Goal: Information Seeking & Learning: Learn about a topic

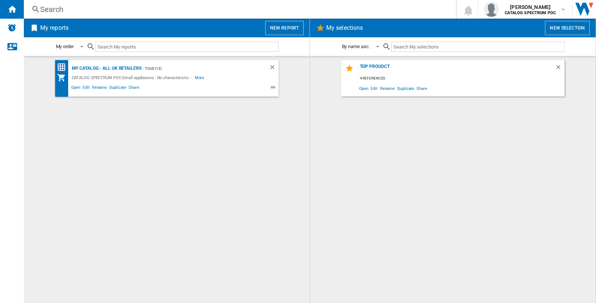
click at [288, 28] on button "New report" at bounding box center [284, 28] width 38 height 14
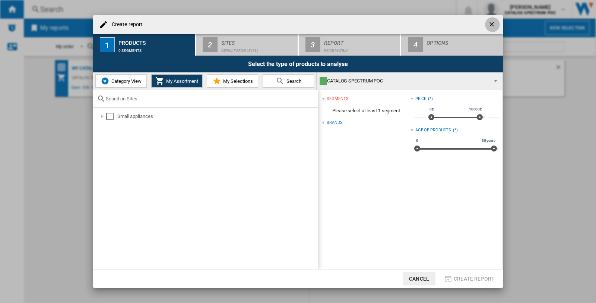
click at [493, 23] on ng-md-icon "getI18NText('BUTTONS.CLOSE_DIALOG')" at bounding box center [492, 24] width 9 height 9
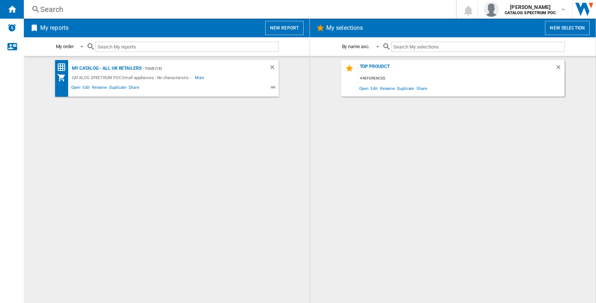
click at [54, 9] on div "Search" at bounding box center [238, 9] width 396 height 10
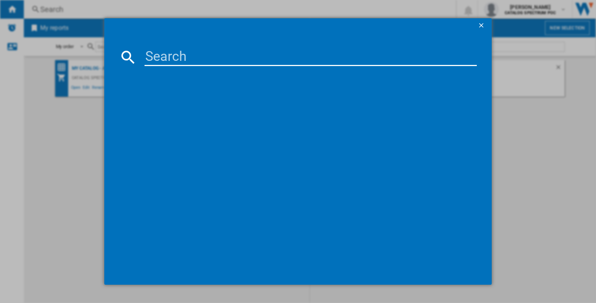
click at [165, 58] on input at bounding box center [311, 57] width 332 height 18
paste input "[PERSON_NAME] 20441 STAINLESS STEEL 1.7L"
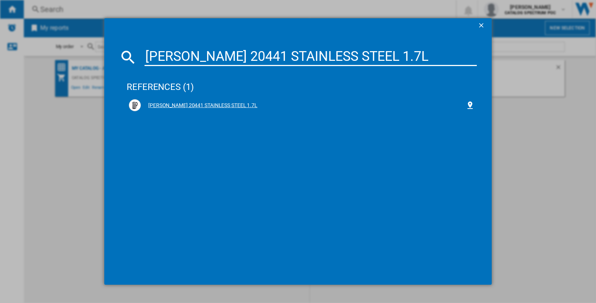
type input "[PERSON_NAME] 20441 STAINLESS STEEL 1.7L"
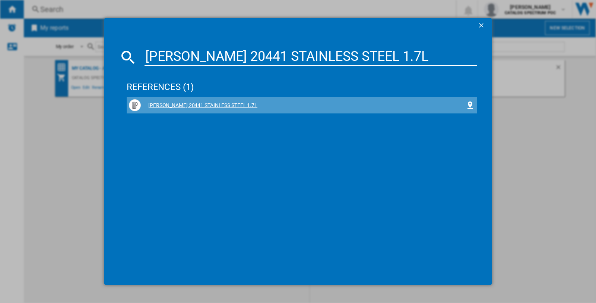
click at [168, 105] on div "[PERSON_NAME] 20441 STAINLESS STEEL 1.7L" at bounding box center [303, 105] width 325 height 7
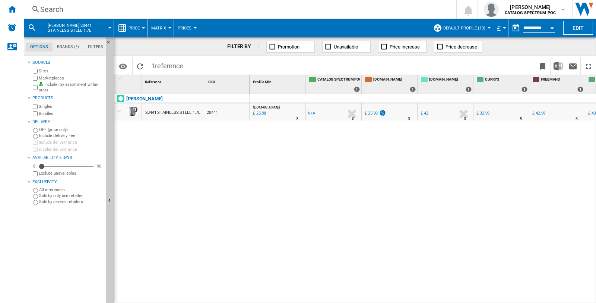
click at [191, 27] on button "Prices" at bounding box center [187, 28] width 18 height 19
click at [142, 23] on md-backdrop at bounding box center [298, 151] width 596 height 303
click at [142, 28] on div at bounding box center [144, 28] width 4 height 2
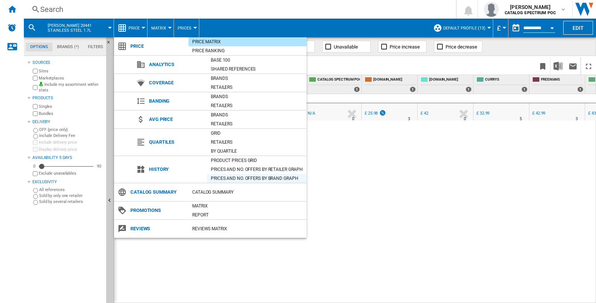
click at [257, 179] on div "Prices and No. offers by brand graph" at bounding box center [256, 177] width 99 height 7
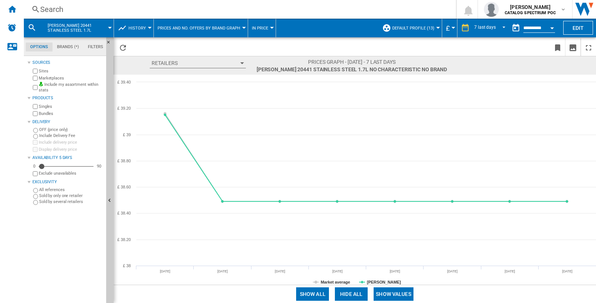
click at [306, 294] on button "Show all" at bounding box center [312, 293] width 33 height 13
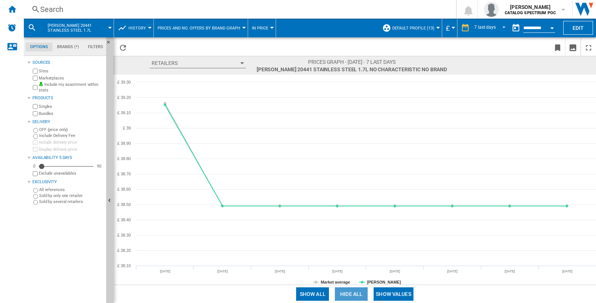
click at [350, 294] on button "Hide all" at bounding box center [351, 293] width 33 height 13
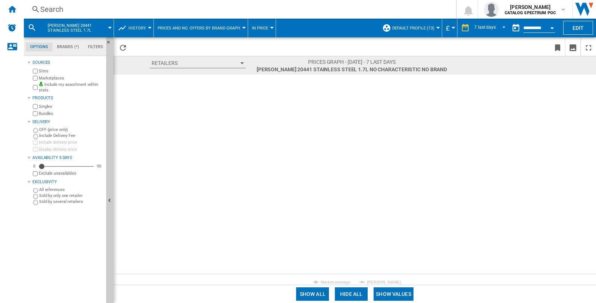
click at [388, 294] on button "Show values" at bounding box center [394, 293] width 40 height 13
click at [357, 294] on button "Hide all" at bounding box center [353, 293] width 33 height 13
click at [326, 293] on button "Show all" at bounding box center [314, 293] width 33 height 13
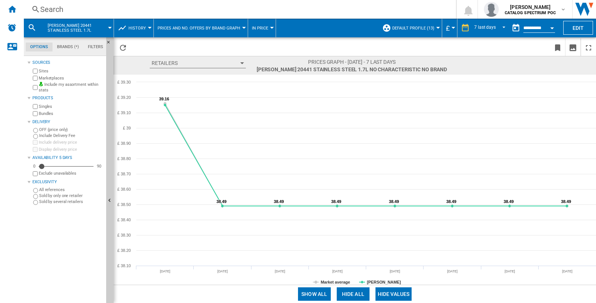
click at [270, 27] on div at bounding box center [272, 28] width 4 height 2
click at [268, 64] on span "In No. offers" at bounding box center [268, 64] width 32 height 7
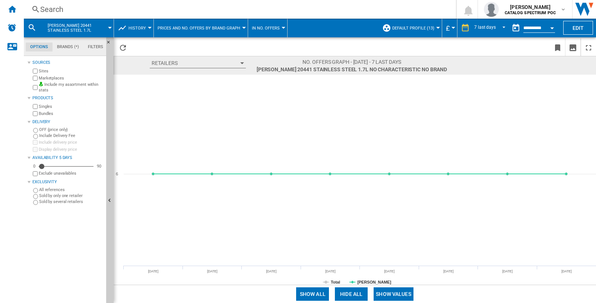
click at [281, 23] on button "In No. offers" at bounding box center [268, 28] width 32 height 19
click at [268, 46] on span "In price" at bounding box center [261, 46] width 19 height 7
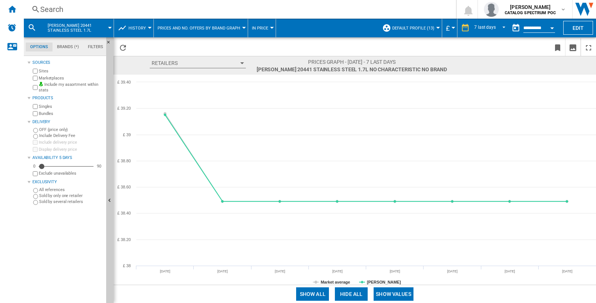
click at [242, 28] on div at bounding box center [244, 28] width 4 height 2
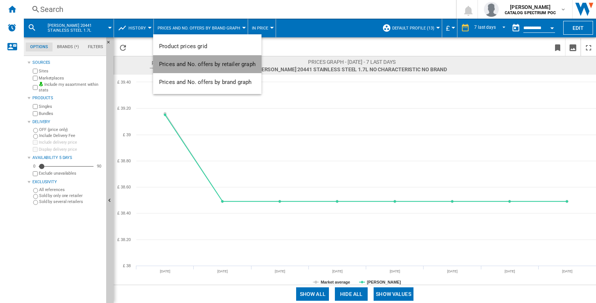
click at [230, 59] on button "Prices and No. offers by retailer graph" at bounding box center [207, 64] width 108 height 18
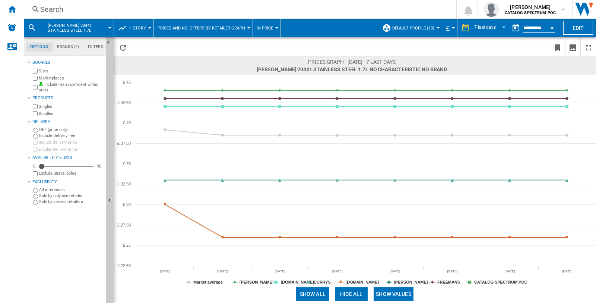
click at [398, 295] on button "Show values" at bounding box center [394, 293] width 40 height 13
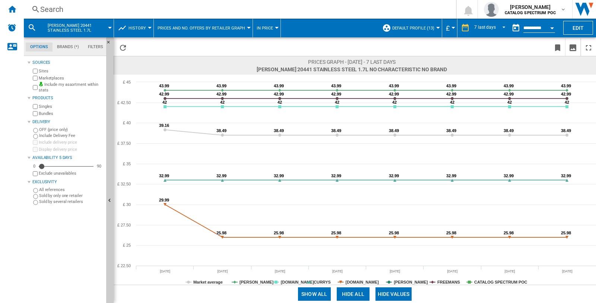
click at [398, 295] on button "Hide values" at bounding box center [394, 293] width 37 height 13
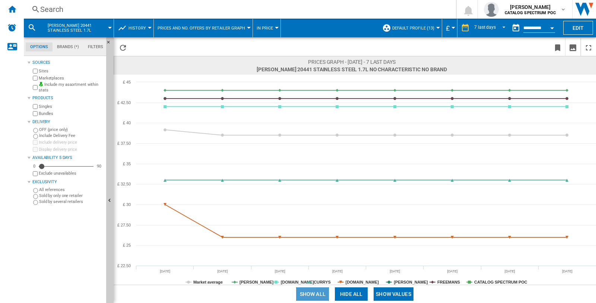
click at [312, 292] on button "Show all" at bounding box center [312, 293] width 33 height 13
click at [360, 292] on button "Hide all" at bounding box center [351, 293] width 33 height 13
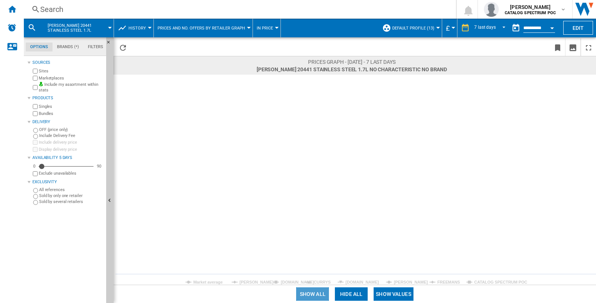
click at [311, 294] on button "Show all" at bounding box center [312, 293] width 33 height 13
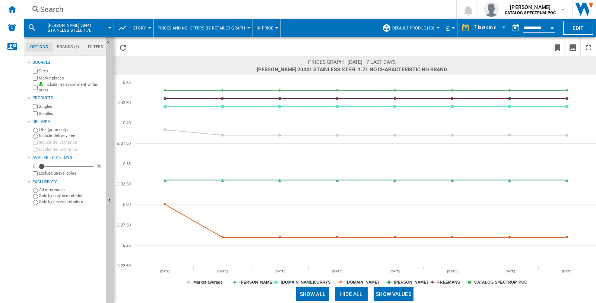
click at [390, 295] on button "Show values" at bounding box center [394, 293] width 40 height 13
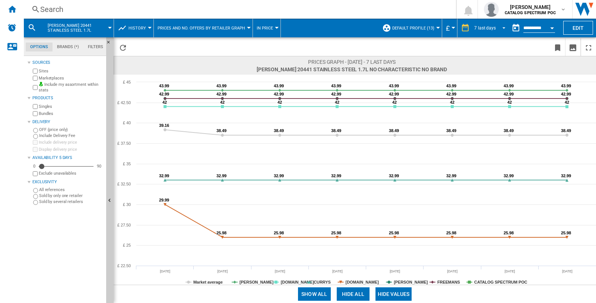
click at [503, 26] on span "REPORTS.WIZARD.STEPS.REPORT.STEPS.REPORT_OPTIONS.PERIOD: 7 last days" at bounding box center [501, 27] width 9 height 7
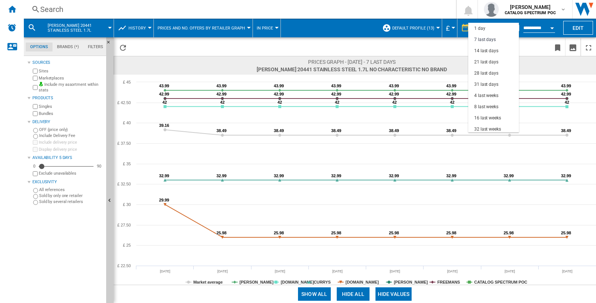
scroll to position [11, 0]
click at [493, 60] on div "28 last days" at bounding box center [486, 62] width 24 height 6
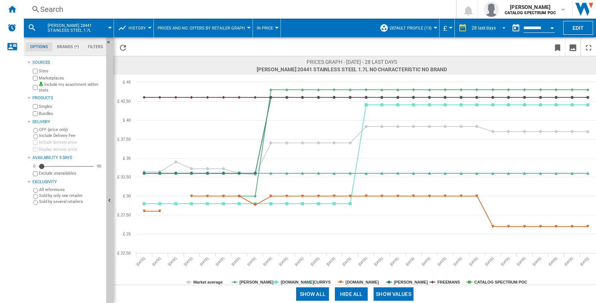
click at [505, 27] on span "REPORTS.WIZARD.STEPS.REPORT.STEPS.REPORT_OPTIONS.PERIOD: 28 last days" at bounding box center [501, 27] width 9 height 7
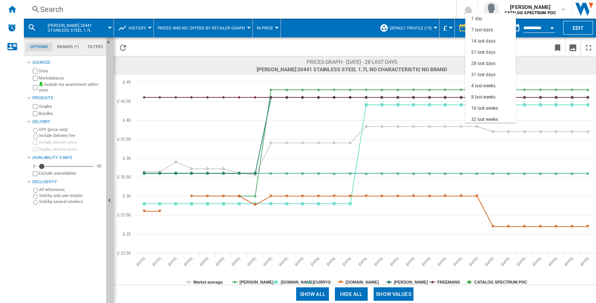
scroll to position [35, 0]
click at [490, 48] on div "4 last weeks" at bounding box center [483, 50] width 24 height 6
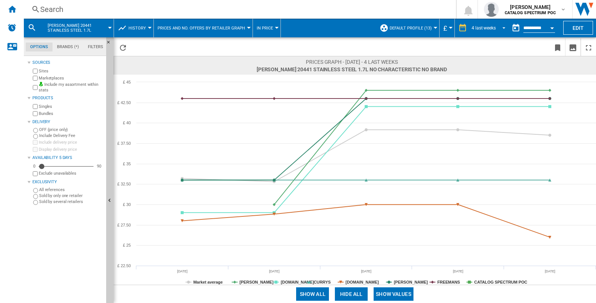
click at [504, 25] on span "REPORTS.WIZARD.STEPS.REPORT.STEPS.REPORT_OPTIONS.PERIOD: 4 last weeks" at bounding box center [501, 27] width 9 height 7
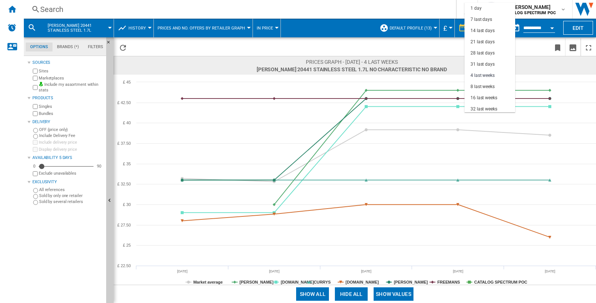
scroll to position [47, 0]
click at [490, 68] on md-option "3 last months" at bounding box center [490, 73] width 51 height 11
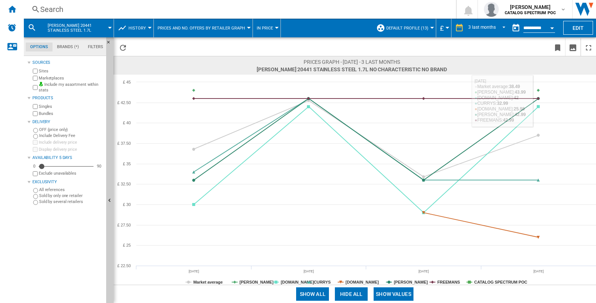
click at [552, 23] on button "Open calendar" at bounding box center [551, 26] width 13 height 13
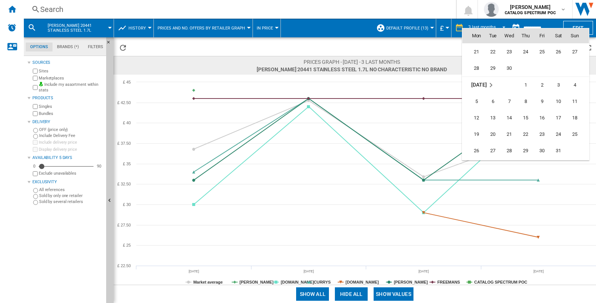
scroll to position [3223, 0]
click at [512, 132] on span "21" at bounding box center [509, 136] width 15 height 15
type input "**********"
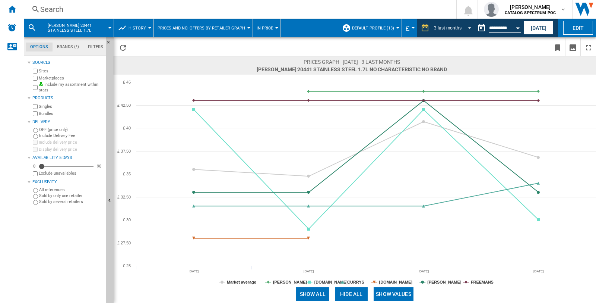
click at [469, 27] on span "REPORTS.WIZARD.STEPS.REPORT.STEPS.REPORT_OPTIONS.PERIOD: 3 last months" at bounding box center [467, 27] width 9 height 7
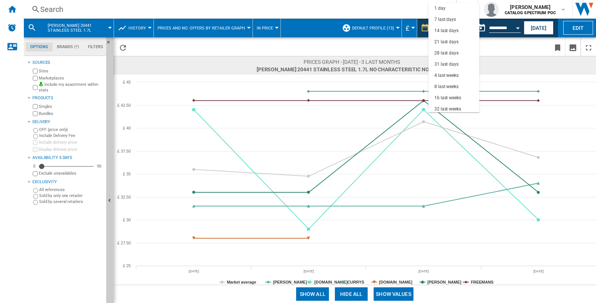
scroll to position [47, 0]
click at [518, 27] on md-backdrop at bounding box center [298, 151] width 596 height 303
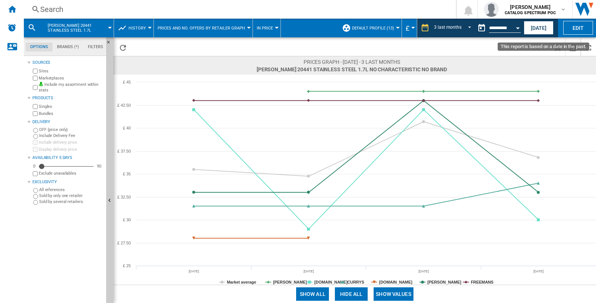
click at [516, 29] on button "Open calendar" at bounding box center [517, 26] width 13 height 13
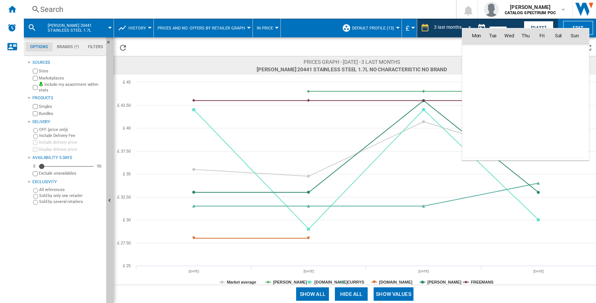
scroll to position [3258, 0]
click at [558, 116] on span "31" at bounding box center [558, 117] width 15 height 15
type input "**********"
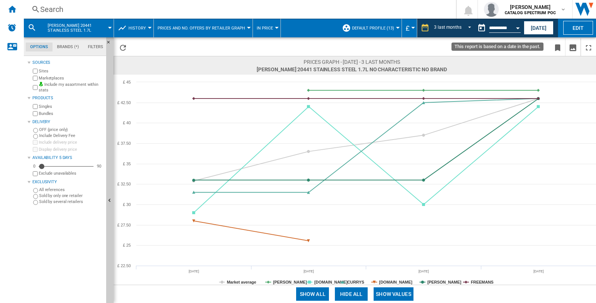
click at [518, 26] on button "Open calendar" at bounding box center [517, 26] width 13 height 13
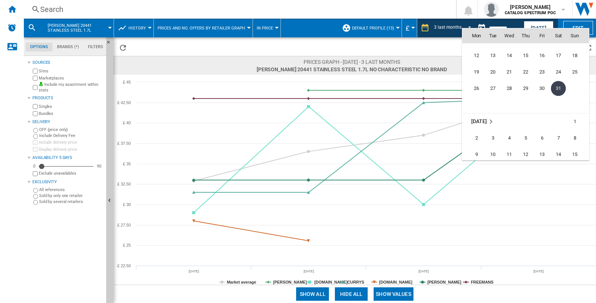
scroll to position [3300, 0]
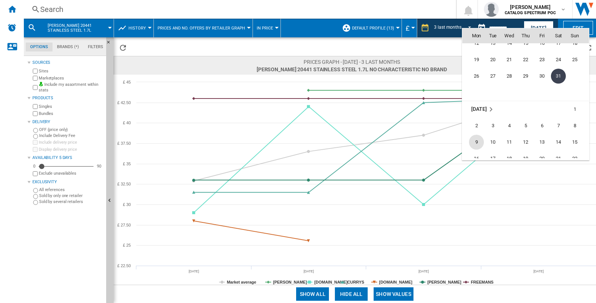
click at [475, 139] on span "9" at bounding box center [476, 142] width 15 height 15
type input "**********"
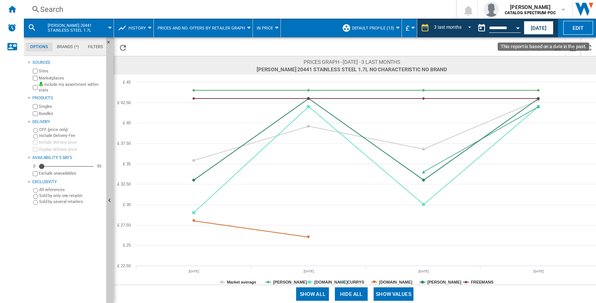
click at [517, 27] on div "Open calendar" at bounding box center [518, 28] width 4 height 2
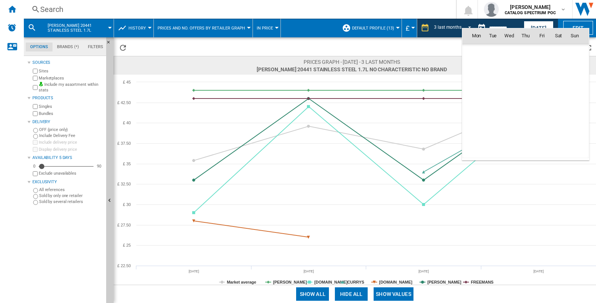
scroll to position [3357, 0]
click at [537, 70] on span "6" at bounding box center [542, 68] width 15 height 15
type input "**********"
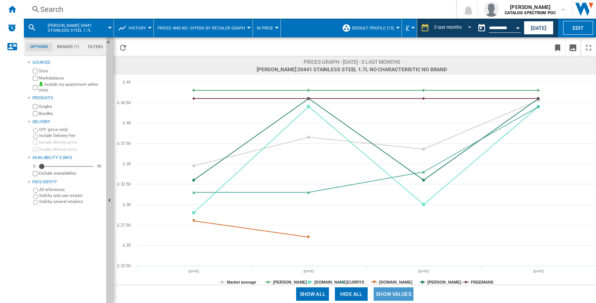
click at [401, 295] on button "Show values" at bounding box center [394, 293] width 40 height 13
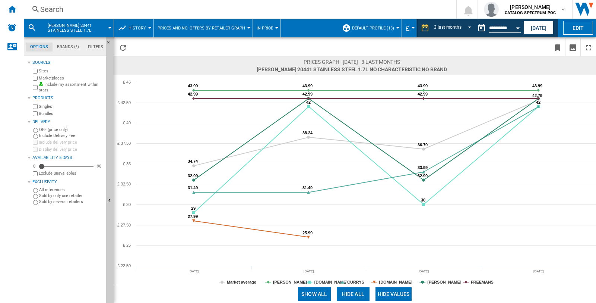
click at [274, 25] on md-menu "In price In price In No. offers" at bounding box center [267, 28] width 28 height 19
click at [275, 27] on div at bounding box center [277, 28] width 4 height 2
click at [278, 63] on span "In No. offers" at bounding box center [272, 64] width 32 height 7
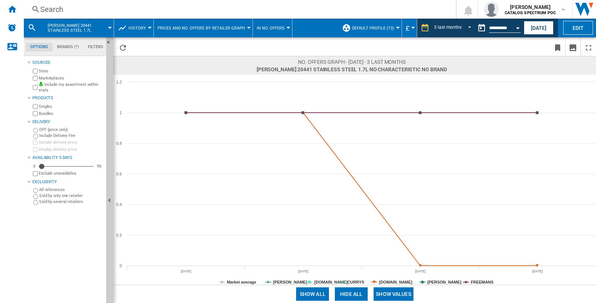
click at [247, 27] on div at bounding box center [249, 28] width 4 height 2
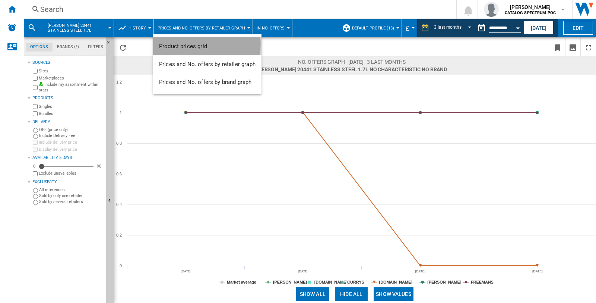
click at [188, 44] on span "Product prices grid" at bounding box center [183, 46] width 48 height 7
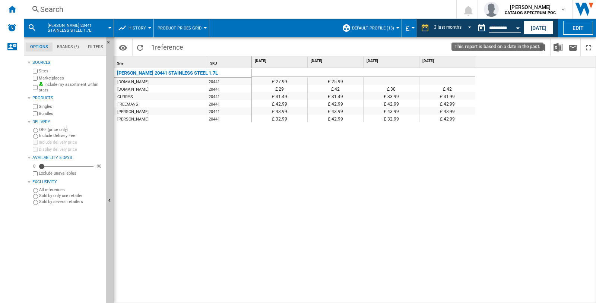
click at [522, 24] on button "Open calendar" at bounding box center [517, 26] width 13 height 13
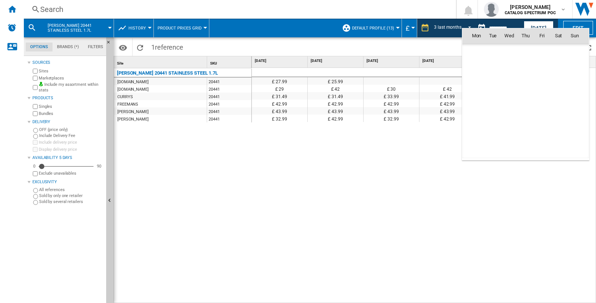
scroll to position [3357, 0]
click at [477, 137] on span "30" at bounding box center [476, 133] width 15 height 15
type input "**********"
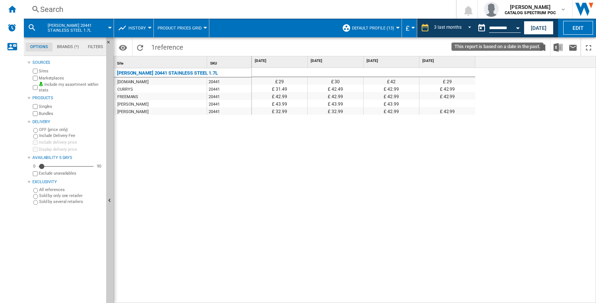
click at [517, 28] on div "Open calendar" at bounding box center [518, 28] width 4 height 2
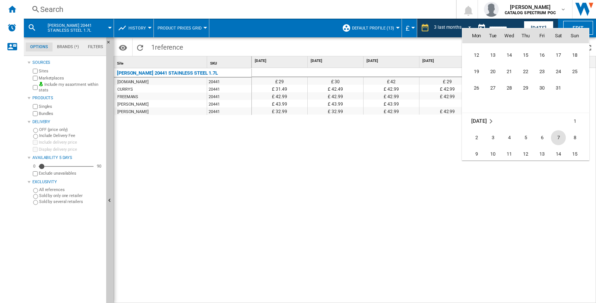
scroll to position [3274, 0]
click at [560, 105] on span "31" at bounding box center [558, 101] width 15 height 15
type input "**********"
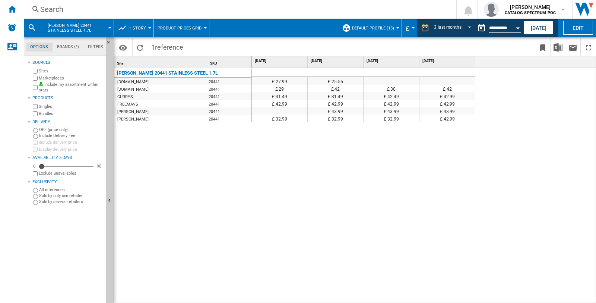
click at [199, 26] on span "Product prices grid" at bounding box center [180, 28] width 44 height 5
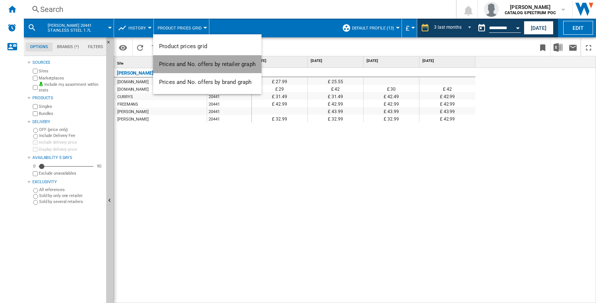
click at [226, 66] on span "Prices and No. offers by retailer graph" at bounding box center [207, 64] width 96 height 7
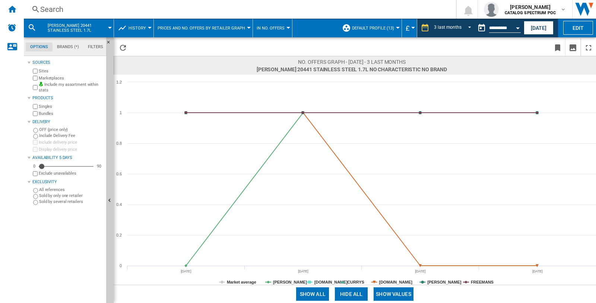
click at [121, 31] on ng-md-icon at bounding box center [122, 27] width 9 height 9
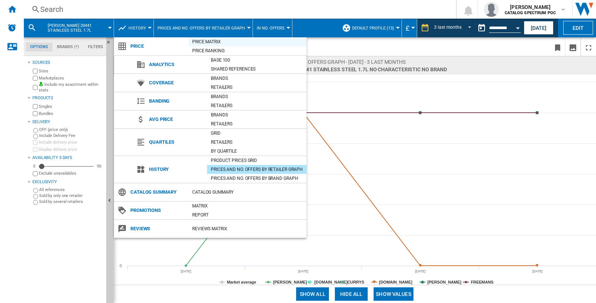
click at [213, 38] on div "Price Matrix" at bounding box center [248, 41] width 118 height 7
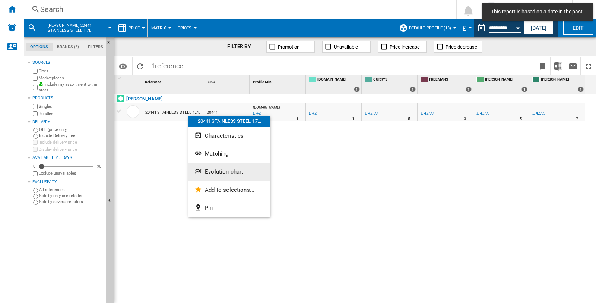
click at [206, 168] on span "Evolution chart" at bounding box center [224, 171] width 38 height 7
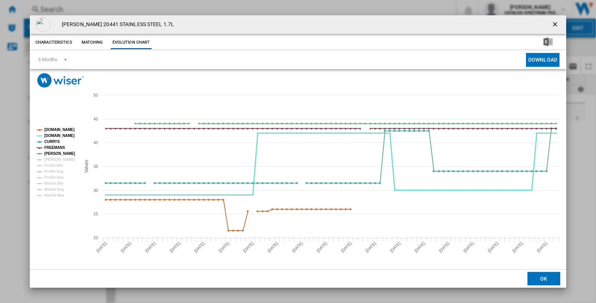
click at [49, 134] on tspan "[DOMAIN_NAME]" at bounding box center [59, 135] width 30 height 4
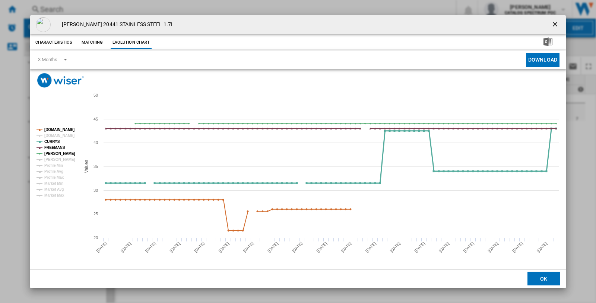
click at [49, 142] on tspan "CURRYS" at bounding box center [52, 141] width 16 height 4
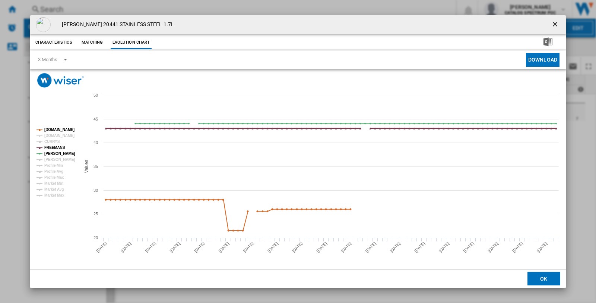
click at [49, 145] on tspan "FREEMANS" at bounding box center [54, 147] width 21 height 4
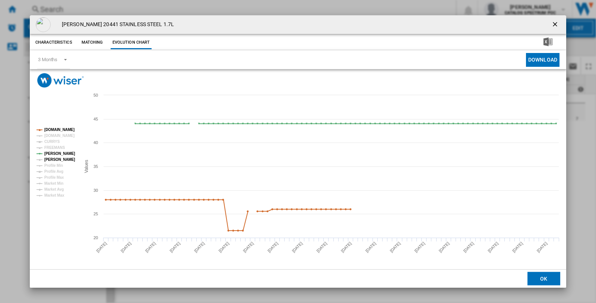
click at [48, 157] on tspan "[PERSON_NAME]" at bounding box center [59, 159] width 31 height 4
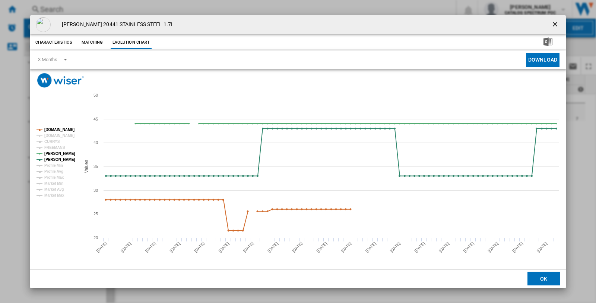
click at [48, 155] on tspan "[PERSON_NAME]" at bounding box center [59, 153] width 31 height 4
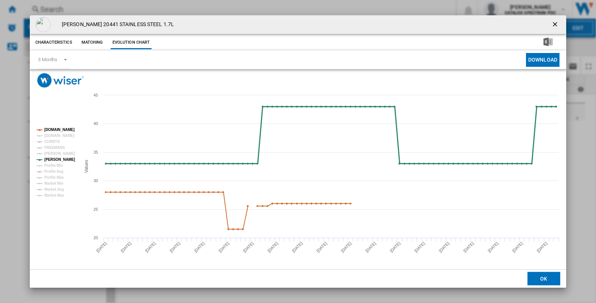
click at [50, 158] on tspan "[PERSON_NAME]" at bounding box center [59, 159] width 31 height 4
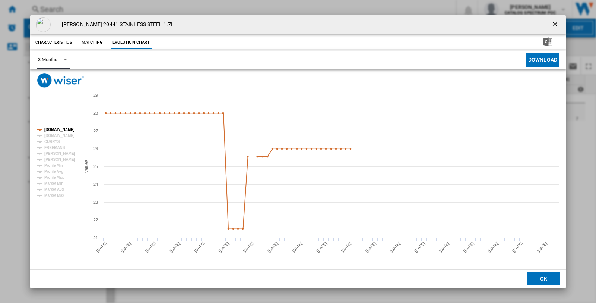
click at [60, 60] on span "Product popup" at bounding box center [63, 59] width 9 height 7
click at [60, 76] on md-option "6 Months" at bounding box center [57, 78] width 51 height 18
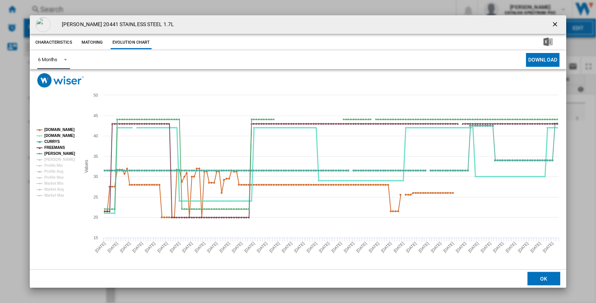
click at [50, 136] on tspan "[DOMAIN_NAME]" at bounding box center [59, 135] width 30 height 4
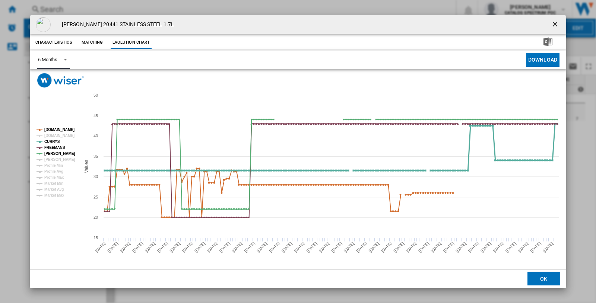
click at [51, 139] on tspan "CURRYS" at bounding box center [52, 141] width 16 height 4
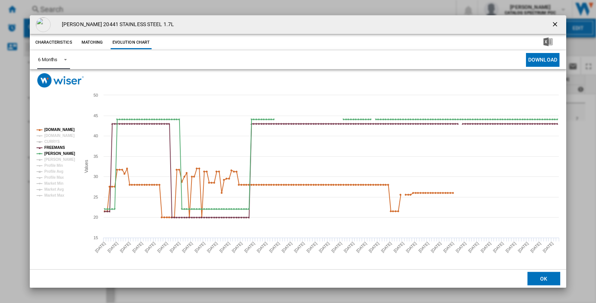
click at [51, 145] on tspan "FREEMANS" at bounding box center [54, 147] width 21 height 4
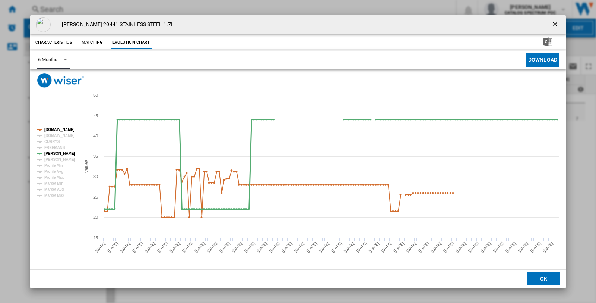
click at [51, 154] on tspan "[PERSON_NAME]" at bounding box center [59, 153] width 31 height 4
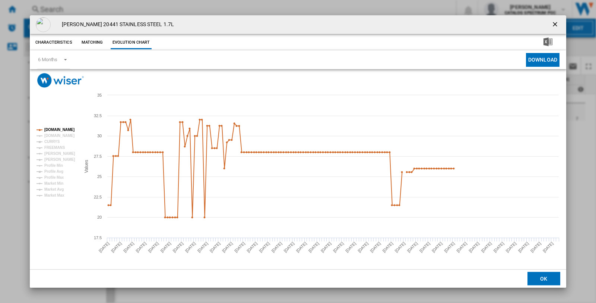
click at [553, 26] on ng-md-icon "getI18NText('BUTTONS.CLOSE_DIALOG')" at bounding box center [555, 24] width 9 height 9
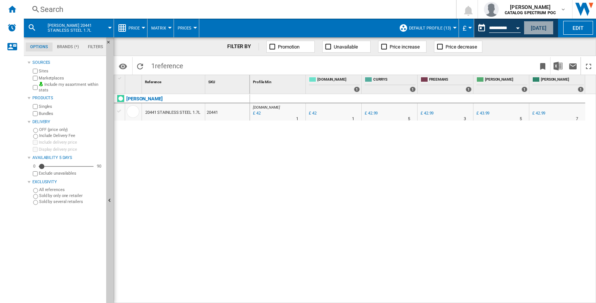
click at [543, 25] on button "[DATE]" at bounding box center [539, 28] width 30 height 14
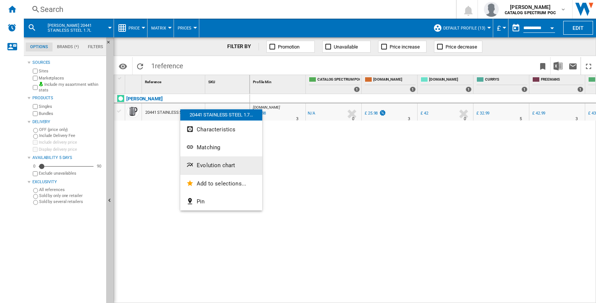
click at [213, 162] on span "Evolution chart" at bounding box center [216, 165] width 38 height 7
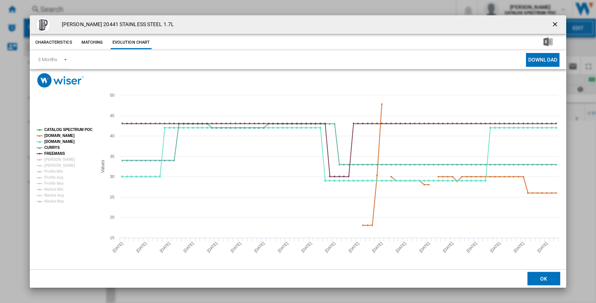
click at [61, 128] on tspan "CATALOG SPECTRUM POC" at bounding box center [68, 129] width 48 height 4
click at [56, 141] on tspan "[DOMAIN_NAME]" at bounding box center [59, 141] width 30 height 4
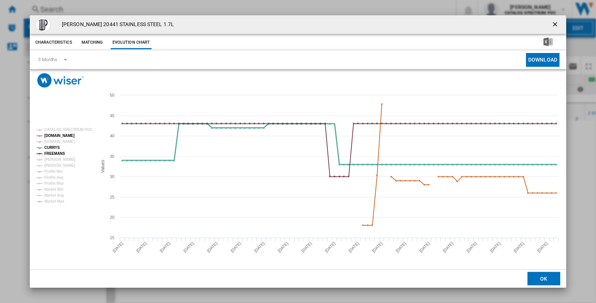
click at [56, 147] on tspan "CURRYS" at bounding box center [52, 147] width 16 height 4
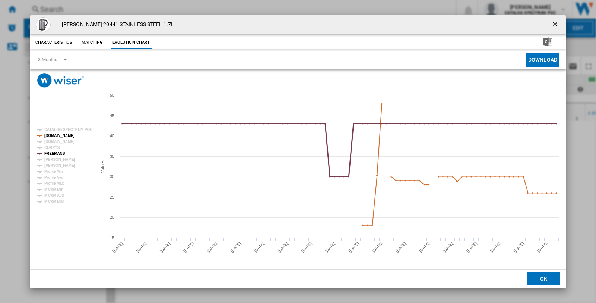
click at [55, 151] on tspan "FREEMANS" at bounding box center [54, 153] width 21 height 4
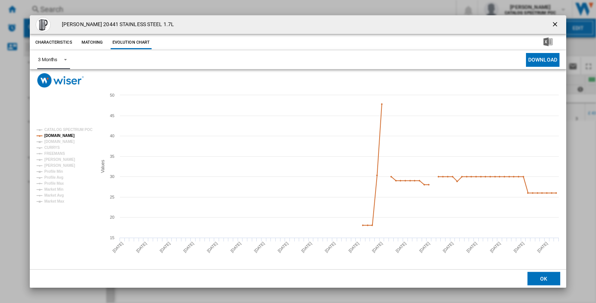
click at [63, 63] on md-select-value "3 Months" at bounding box center [53, 60] width 33 height 18
click at [64, 83] on md-option "6 Months" at bounding box center [57, 78] width 51 height 18
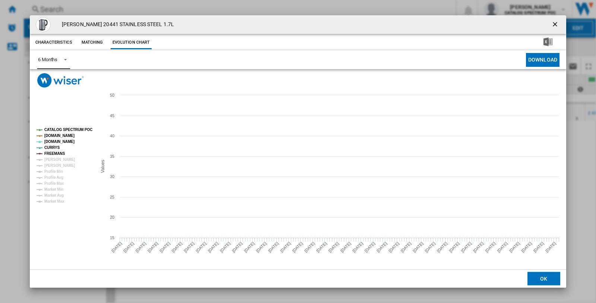
click at [59, 130] on tspan "CATALOG SPECTRUM POC" at bounding box center [68, 129] width 48 height 4
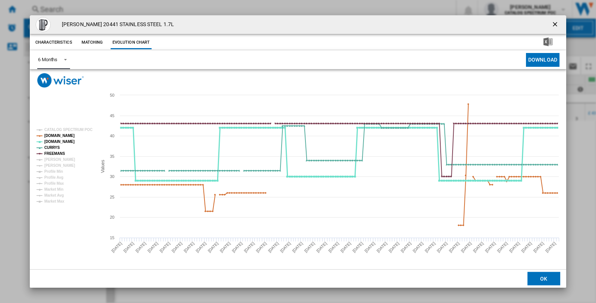
click at [55, 143] on tspan "[DOMAIN_NAME]" at bounding box center [59, 141] width 30 height 4
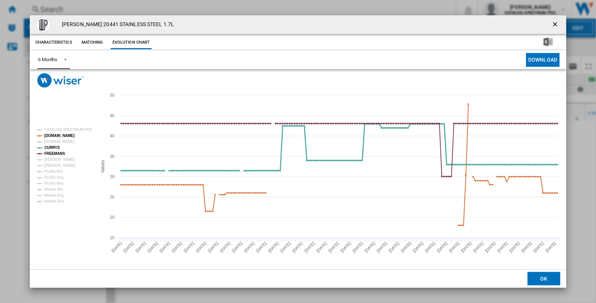
click at [55, 145] on tspan "CURRYS" at bounding box center [52, 147] width 16 height 4
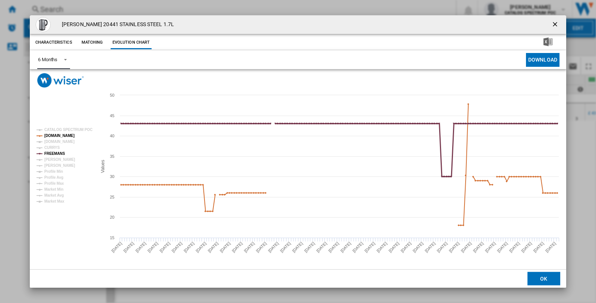
click at [55, 153] on tspan "FREEMANS" at bounding box center [54, 153] width 21 height 4
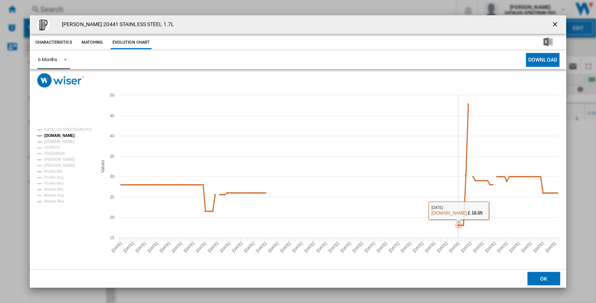
click at [460, 223] on icon "Product popup" at bounding box center [458, 224] width 7 height 7
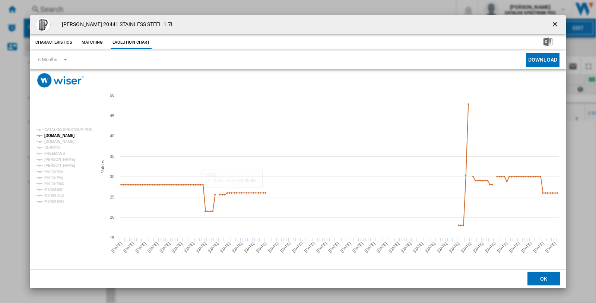
click at [65, 38] on button "Characteristics" at bounding box center [54, 42] width 41 height 13
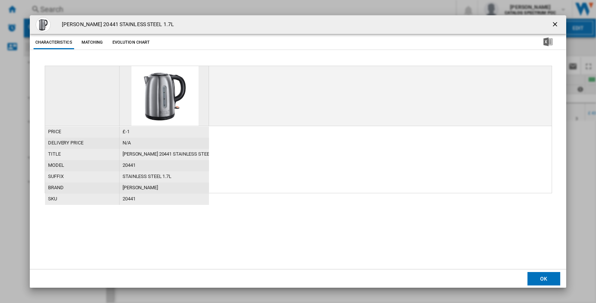
click at [94, 39] on button "Matching" at bounding box center [92, 42] width 33 height 13
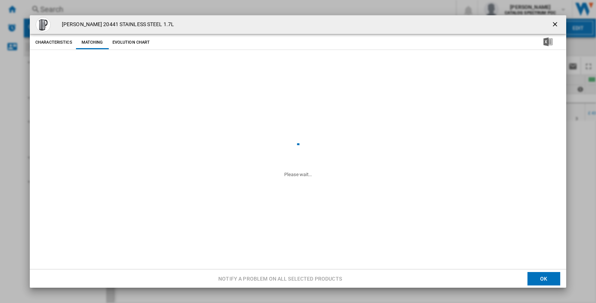
click at [127, 40] on button "Evolution chart" at bounding box center [131, 42] width 41 height 13
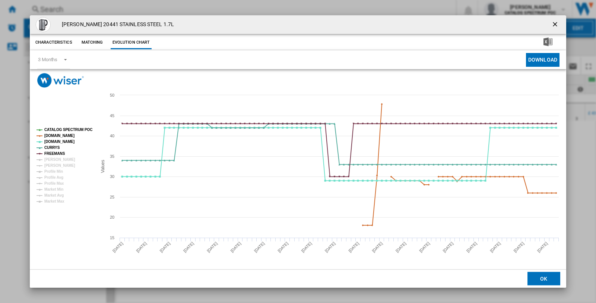
click at [56, 126] on rect "Product popup" at bounding box center [64, 166] width 60 height 82
click at [58, 129] on tspan "CATALOG SPECTRUM POC" at bounding box center [68, 129] width 48 height 4
click at [58, 140] on tspan "[DOMAIN_NAME]" at bounding box center [59, 141] width 30 height 4
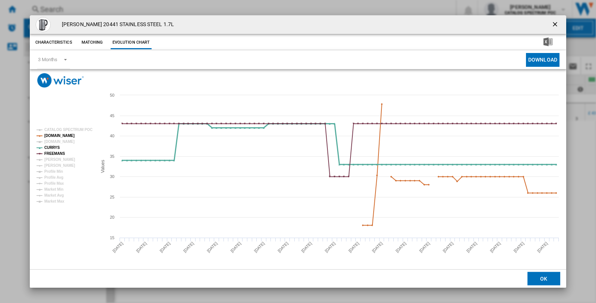
click at [57, 145] on tspan "CURRYS" at bounding box center [52, 147] width 16 height 4
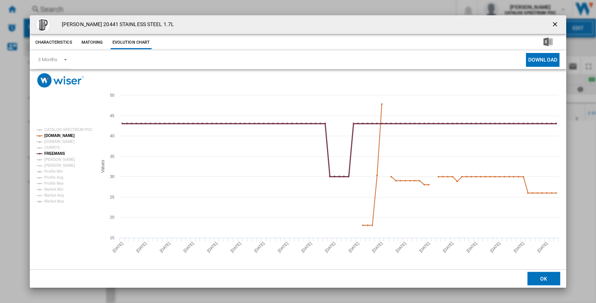
click at [57, 151] on tspan "FREEMANS" at bounding box center [54, 153] width 21 height 4
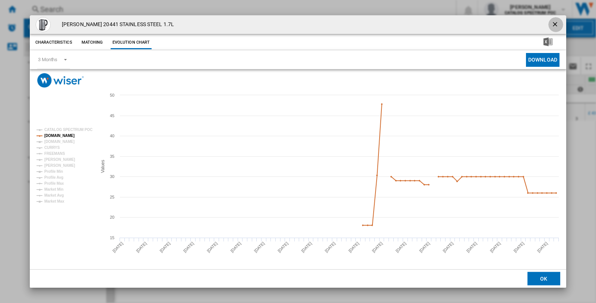
click at [558, 24] on ng-md-icon "getI18NText('BUTTONS.CLOSE_DIALOG')" at bounding box center [555, 24] width 9 height 9
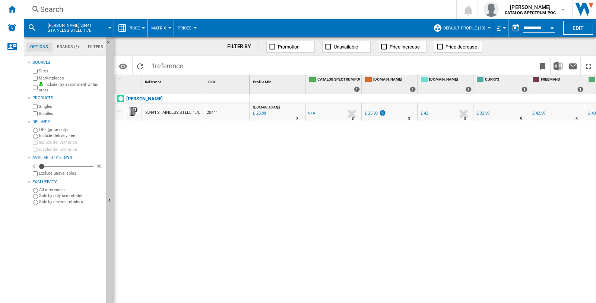
click at [550, 29] on button "Open calendar" at bounding box center [551, 26] width 13 height 13
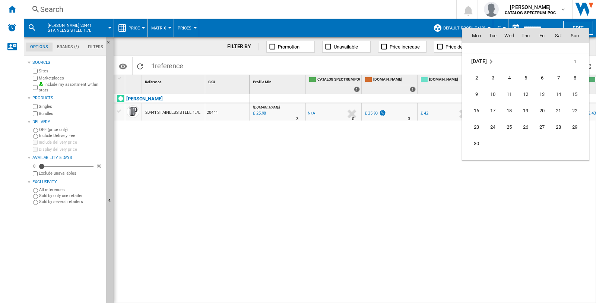
scroll to position [3306, 0]
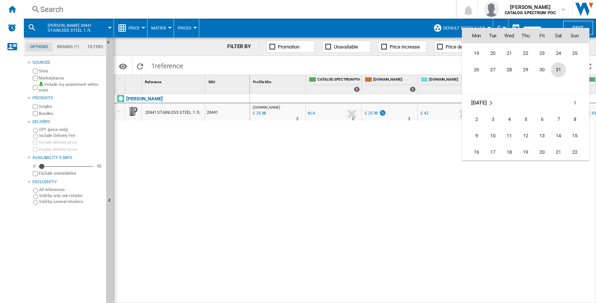
click at [561, 69] on span "31" at bounding box center [558, 69] width 15 height 15
type input "**********"
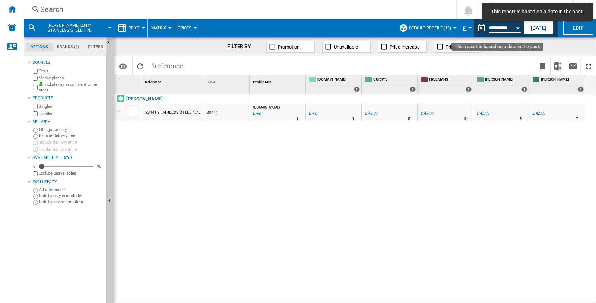
click at [516, 25] on button "Open calendar" at bounding box center [517, 26] width 13 height 13
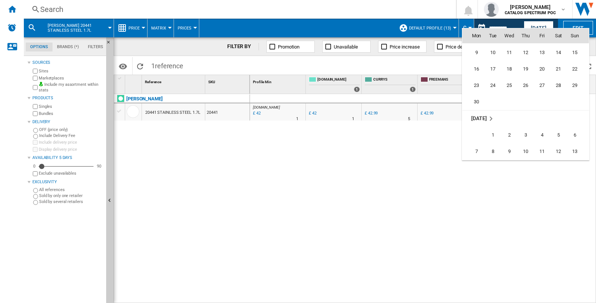
scroll to position [3424, 0]
click at [480, 66] on span "30" at bounding box center [476, 66] width 15 height 15
type input "**********"
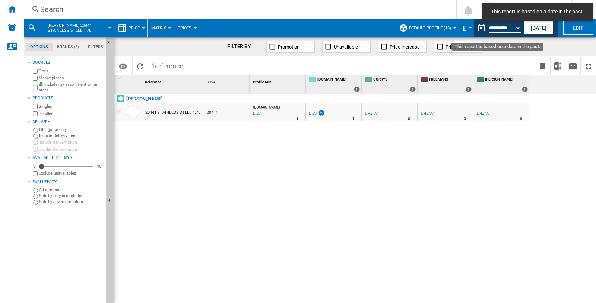
click at [522, 28] on button "Open calendar" at bounding box center [517, 26] width 13 height 13
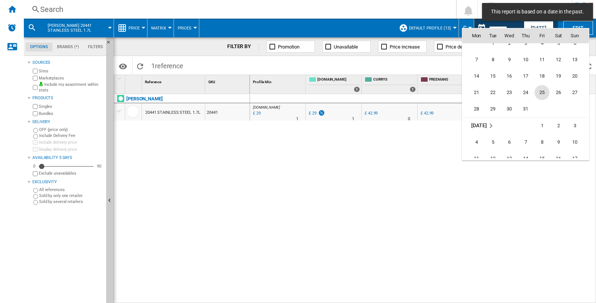
scroll to position [3481, 0]
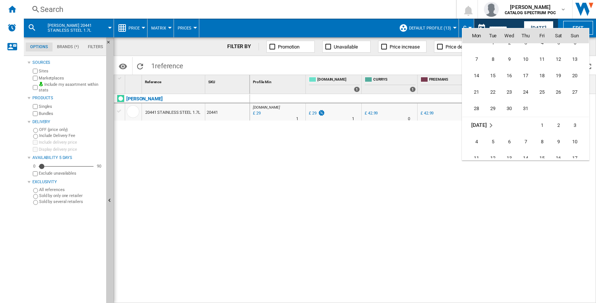
click at [541, 26] on div at bounding box center [298, 151] width 596 height 303
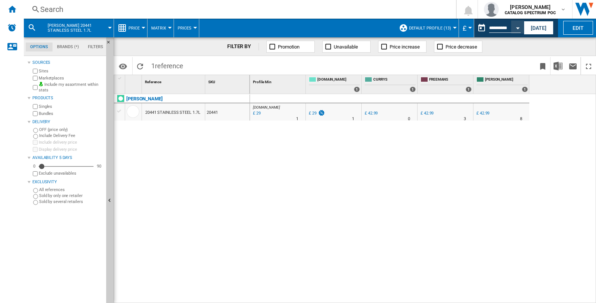
click at [541, 26] on button "[DATE]" at bounding box center [539, 28] width 30 height 14
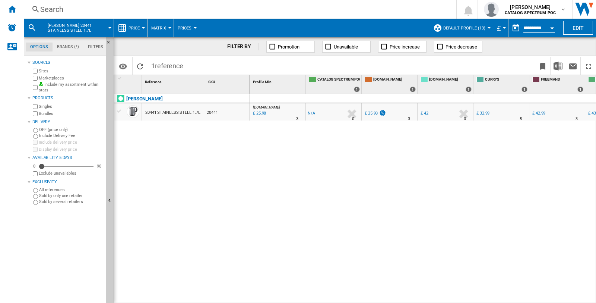
click at [143, 25] on button "Price" at bounding box center [136, 28] width 15 height 19
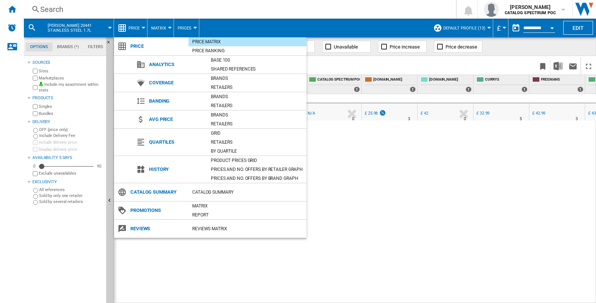
click at [166, 26] on md-backdrop at bounding box center [298, 151] width 596 height 303
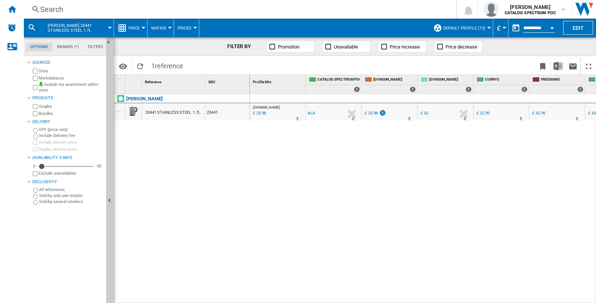
click at [168, 26] on button "Matrix" at bounding box center [160, 28] width 19 height 19
click at [143, 24] on md-backdrop at bounding box center [298, 151] width 596 height 303
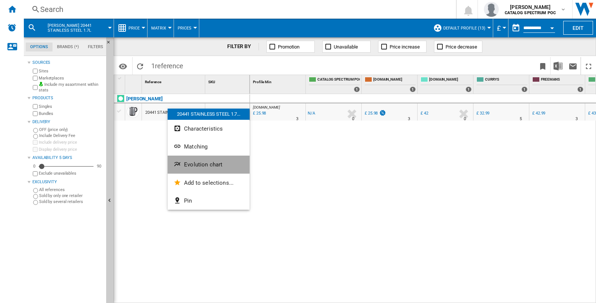
click at [192, 162] on span "Evolution chart" at bounding box center [203, 164] width 38 height 7
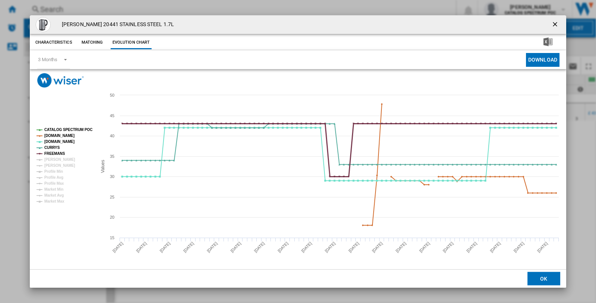
drag, startPoint x: 48, startPoint y: 151, endPoint x: 51, endPoint y: 147, distance: 4.7
click at [49, 151] on tspan "FREEMANS" at bounding box center [54, 153] width 21 height 4
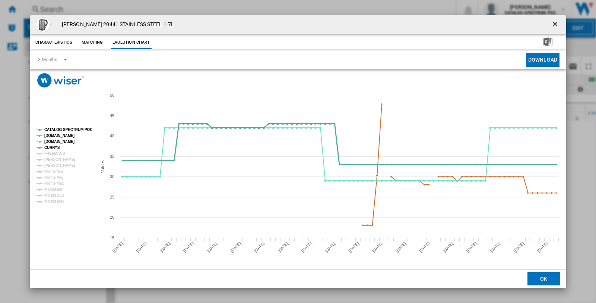
drag, startPoint x: 51, startPoint y: 146, endPoint x: 51, endPoint y: 141, distance: 5.3
click at [51, 146] on tspan "CURRYS" at bounding box center [52, 147] width 16 height 4
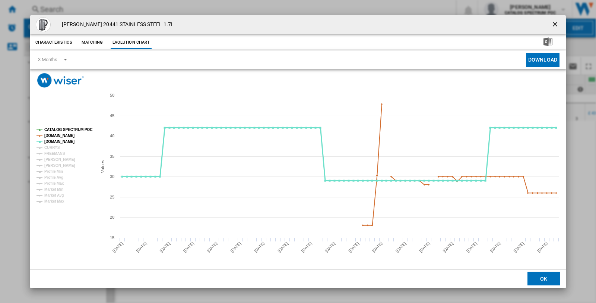
click at [51, 141] on tspan "[DOMAIN_NAME]" at bounding box center [59, 141] width 30 height 4
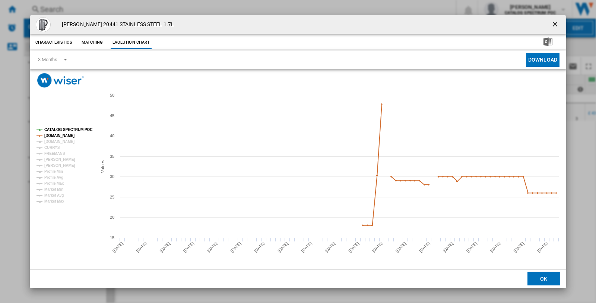
click at [54, 128] on tspan "CATALOG SPECTRUM POC" at bounding box center [68, 129] width 48 height 4
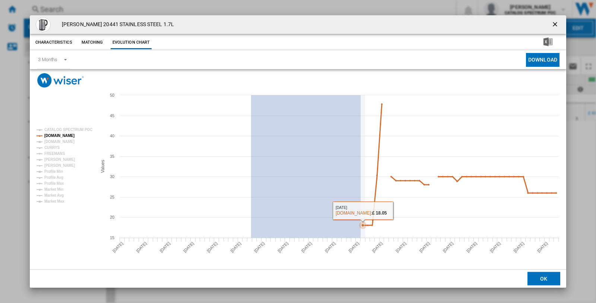
drag, startPoint x: 251, startPoint y: 212, endPoint x: 361, endPoint y: 215, distance: 109.6
click at [361, 215] on icon "Created with Highcharts 5.0.14 Values 20 30 40 50 15 25 35 45 CATALOG SPECTRUM …" at bounding box center [298, 178] width 537 height 181
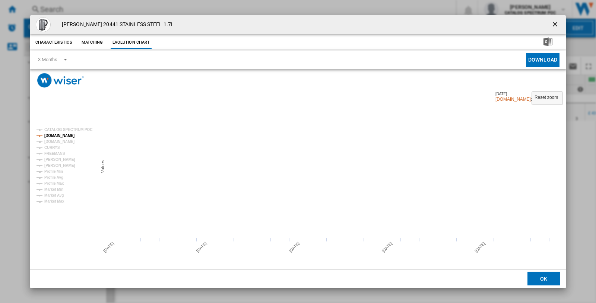
click at [215, 225] on rect "Product popup" at bounding box center [298, 178] width 537 height 181
click at [538, 95] on tspan "Reset zoom" at bounding box center [546, 97] width 23 height 5
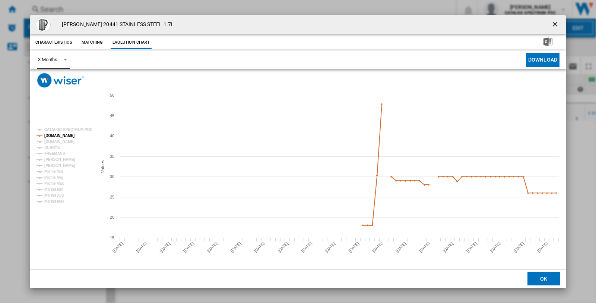
click at [66, 58] on span "Product popup" at bounding box center [63, 59] width 9 height 7
click at [54, 77] on div "6 Months" at bounding box center [47, 78] width 19 height 7
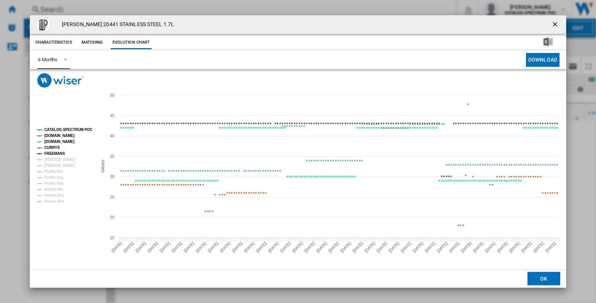
click at [50, 151] on tspan "FREEMANS" at bounding box center [54, 153] width 21 height 4
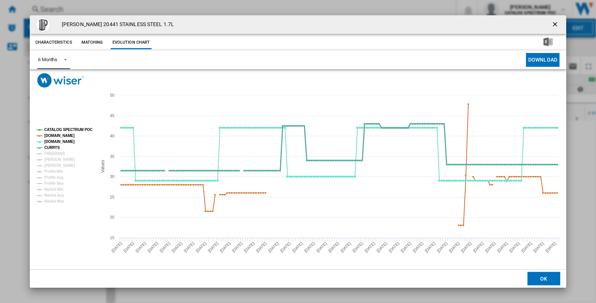
click at [51, 145] on tspan "CURRYS" at bounding box center [52, 147] width 16 height 4
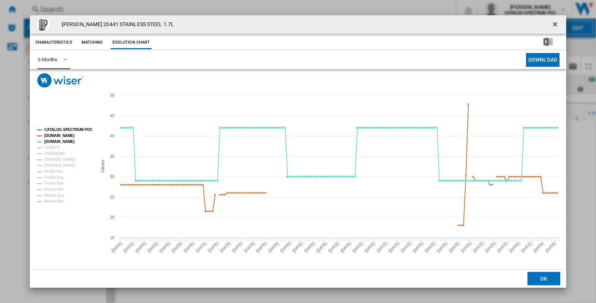
click at [54, 127] on tspan "CATALOG SPECTRUM POC" at bounding box center [68, 129] width 48 height 4
click at [53, 142] on tspan "[DOMAIN_NAME]" at bounding box center [59, 141] width 30 height 4
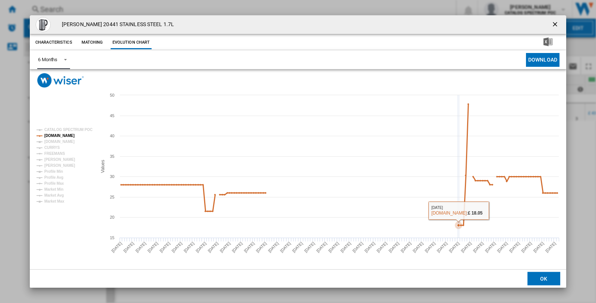
click at [378, 188] on rect "Product popup" at bounding box center [298, 178] width 537 height 181
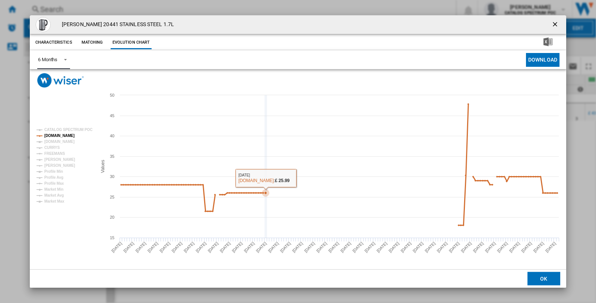
click at [266, 193] on icon "Product popup" at bounding box center [265, 192] width 3 height 3
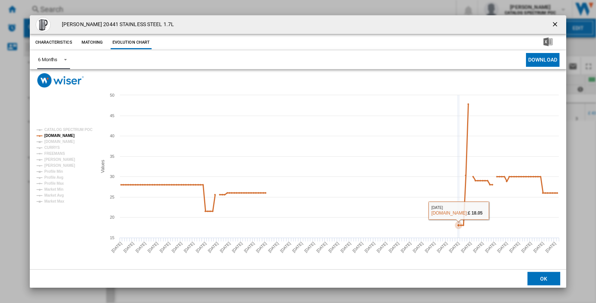
click at [460, 224] on icon "Product popup" at bounding box center [458, 224] width 7 height 7
click at [457, 224] on icon "Product popup" at bounding box center [458, 224] width 7 height 7
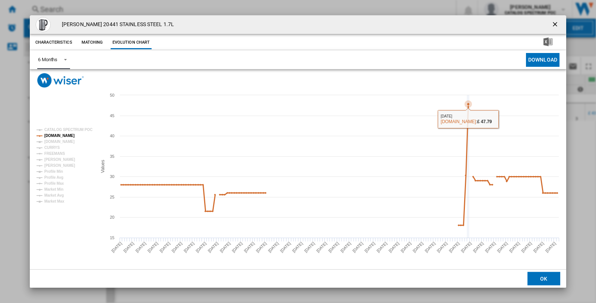
click at [468, 102] on icon "Product popup" at bounding box center [468, 103] width 7 height 7
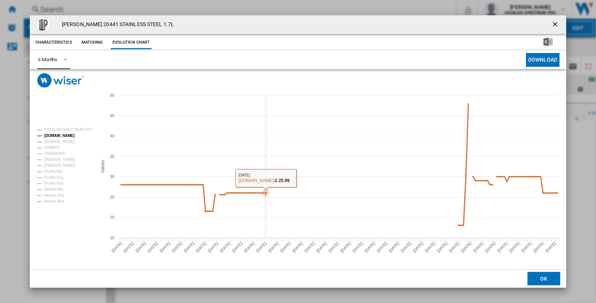
click at [267, 191] on icon "Product popup" at bounding box center [265, 192] width 7 height 7
drag, startPoint x: 267, startPoint y: 191, endPoint x: 244, endPoint y: 192, distance: 23.1
click at [244, 192] on icon "Product popup" at bounding box center [244, 192] width 3 height 3
click at [257, 192] on icon "Product popup" at bounding box center [258, 192] width 3 height 3
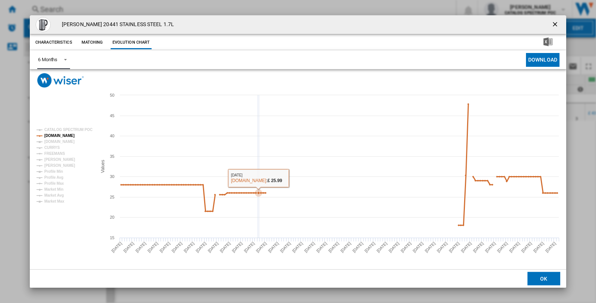
click at [257, 192] on icon "Product popup" at bounding box center [258, 192] width 3 height 3
click at [263, 192] on icon "Product popup" at bounding box center [263, 192] width 3 height 3
click at [318, 209] on rect "Product popup" at bounding box center [298, 178] width 537 height 181
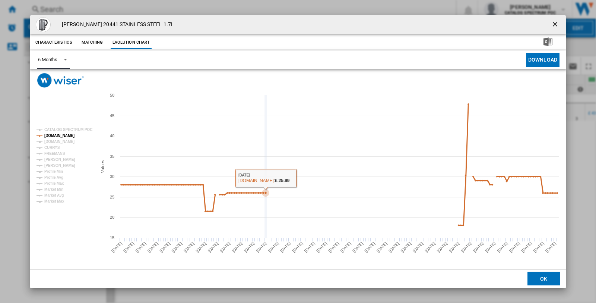
drag, startPoint x: 318, startPoint y: 209, endPoint x: 52, endPoint y: 133, distance: 276.1
click at [52, 133] on tspan "[DOMAIN_NAME]" at bounding box center [59, 135] width 30 height 4
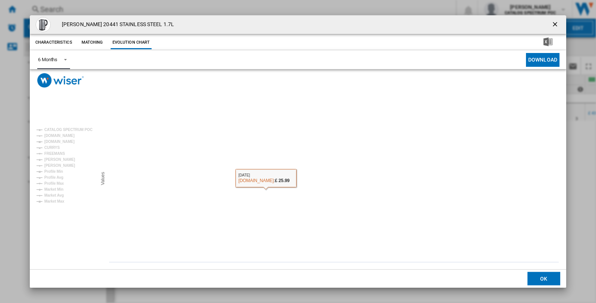
click at [52, 133] on tspan "[DOMAIN_NAME]" at bounding box center [59, 135] width 30 height 4
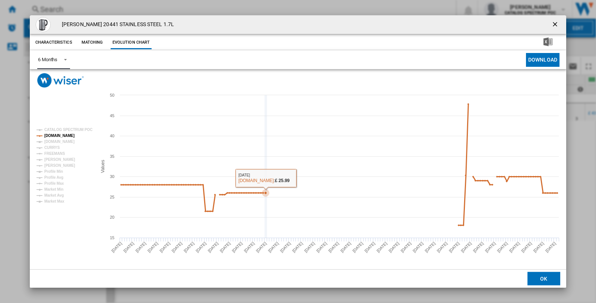
click at [269, 177] on rect "Product popup" at bounding box center [298, 178] width 537 height 181
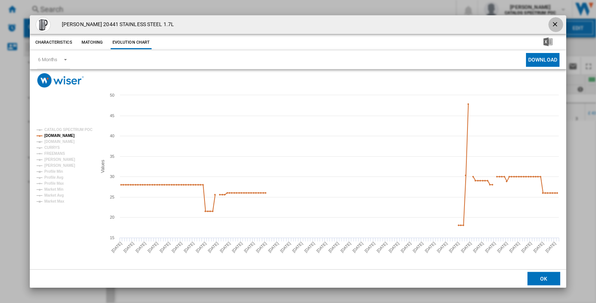
click at [553, 22] on ng-md-icon "getI18NText('BUTTONS.CLOSE_DIALOG')" at bounding box center [555, 24] width 9 height 9
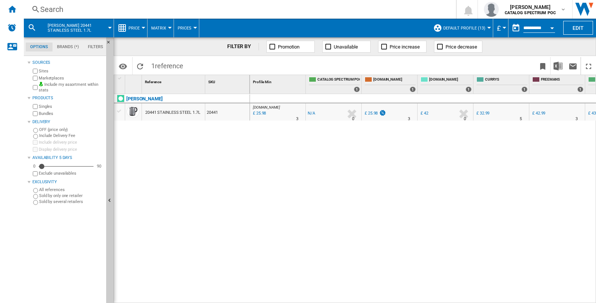
click at [552, 27] on div "Open calendar" at bounding box center [552, 28] width 4 height 2
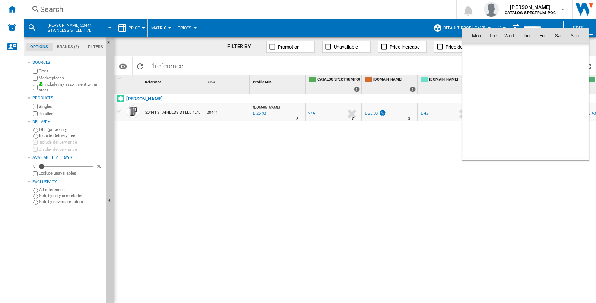
scroll to position [3554, 0]
drag, startPoint x: 323, startPoint y: 225, endPoint x: 209, endPoint y: 73, distance: 189.8
click at [320, 219] on div at bounding box center [298, 151] width 596 height 303
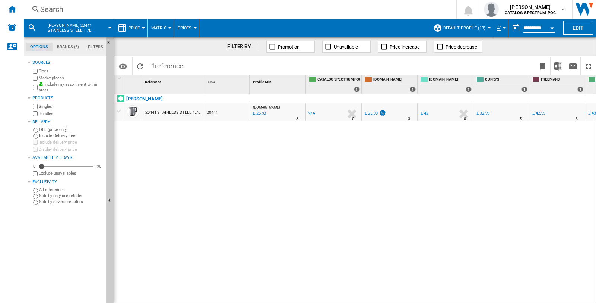
click at [195, 27] on div at bounding box center [195, 28] width 4 height 2
click at [144, 25] on md-backdrop at bounding box center [298, 151] width 596 height 303
click at [144, 25] on md-menu "Price" at bounding box center [131, 28] width 34 height 19
click at [141, 28] on button "Price" at bounding box center [136, 28] width 15 height 19
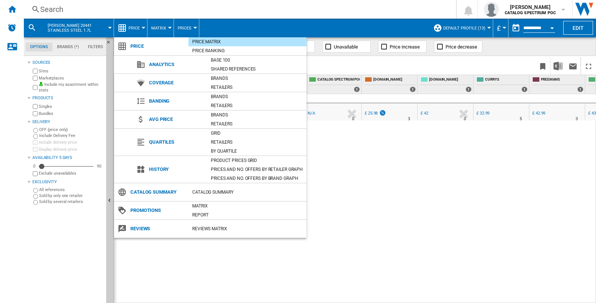
click at [170, 28] on md-backdrop at bounding box center [298, 151] width 596 height 303
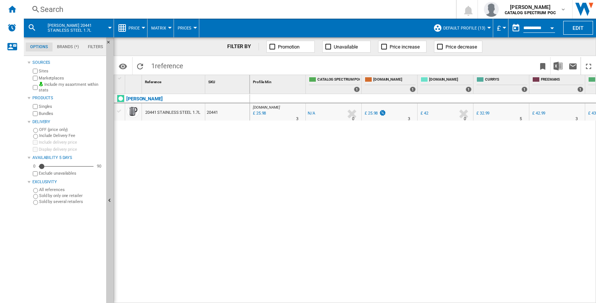
click at [170, 28] on div at bounding box center [170, 28] width 4 height 2
click at [190, 28] on md-backdrop at bounding box center [298, 151] width 596 height 303
click at [194, 28] on div at bounding box center [195, 28] width 4 height 2
click at [232, 167] on md-backdrop at bounding box center [298, 151] width 596 height 303
drag, startPoint x: 194, startPoint y: 140, endPoint x: 185, endPoint y: 136, distance: 9.8
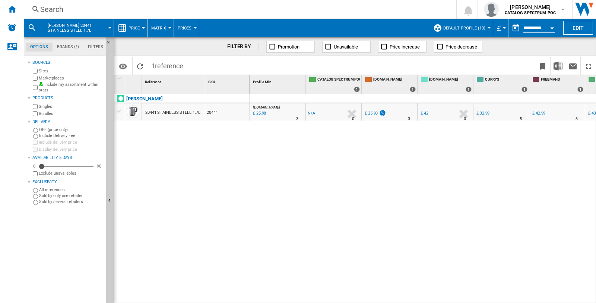
click at [192, 140] on div "[PERSON_NAME] 20441 STAINLESS STEEL 1.7L 20441" at bounding box center [182, 196] width 136 height 205
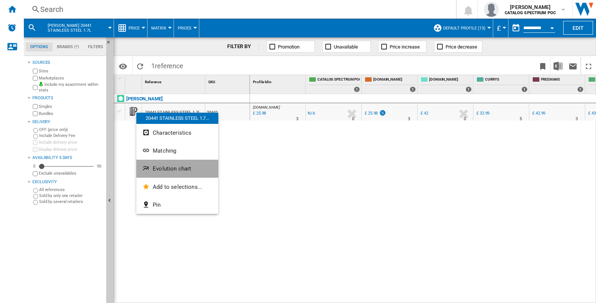
click at [167, 173] on button "Evolution chart" at bounding box center [177, 168] width 82 height 18
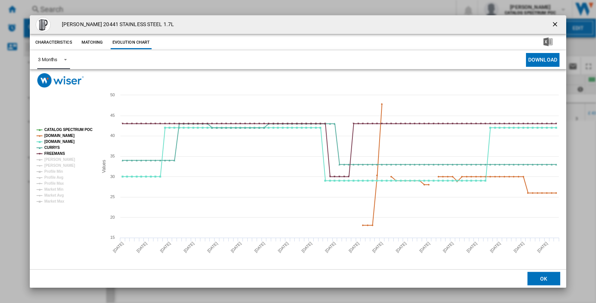
click at [62, 58] on span "Product popup" at bounding box center [63, 59] width 9 height 7
click at [59, 78] on md-option "6 Months" at bounding box center [57, 78] width 51 height 18
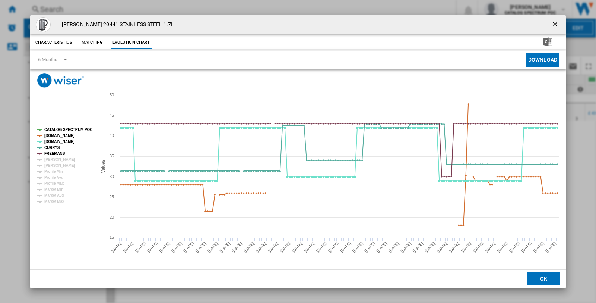
click at [57, 128] on tspan "CATALOG SPECTRUM POC" at bounding box center [68, 129] width 48 height 4
click at [55, 140] on tspan "[DOMAIN_NAME]" at bounding box center [59, 141] width 30 height 4
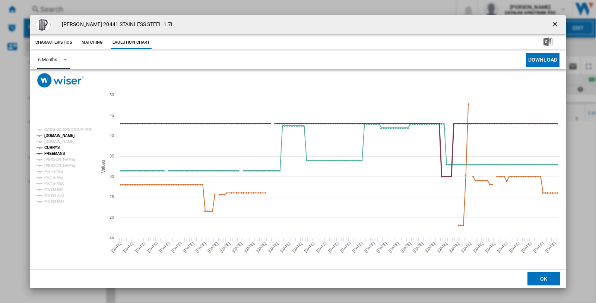
click at [57, 151] on tspan "FREEMANS" at bounding box center [54, 153] width 21 height 4
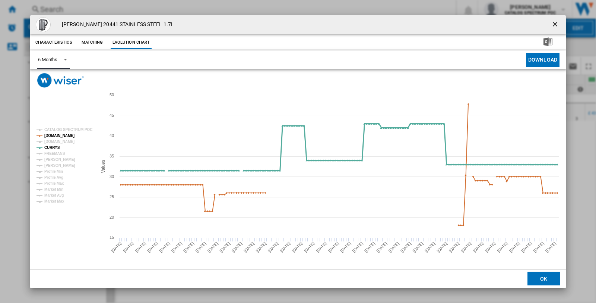
click at [53, 148] on tspan "CURRYS" at bounding box center [52, 147] width 16 height 4
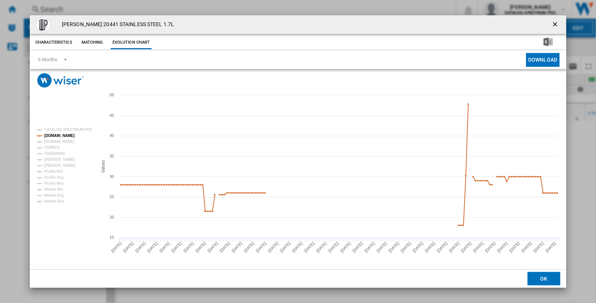
drag, startPoint x: 556, startPoint y: 22, endPoint x: 426, endPoint y: 3, distance: 131.9
click at [556, 22] on ng-md-icon "getI18NText('BUTTONS.CLOSE_DIALOG')" at bounding box center [555, 24] width 9 height 9
